Goal: Navigation & Orientation: Find specific page/section

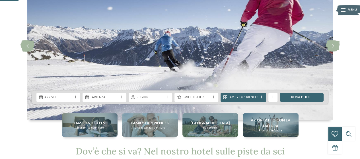
scroll to position [65, 0]
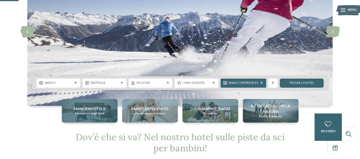
click at [97, 109] on span "Familienhotels" at bounding box center [90, 109] width 32 height 6
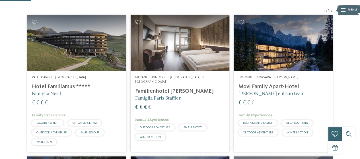
scroll to position [132, 0]
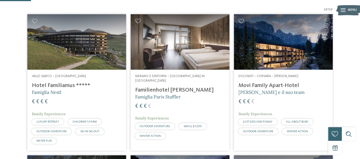
click at [164, 87] on h4 "Familienhotel [PERSON_NAME]" at bounding box center [180, 90] width 90 height 7
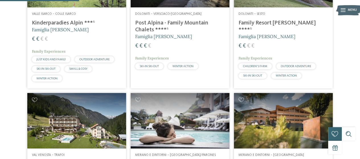
scroll to position [336, 0]
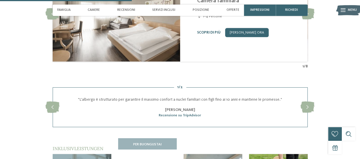
scroll to position [555, 0]
